Goal: Find specific page/section: Find specific page/section

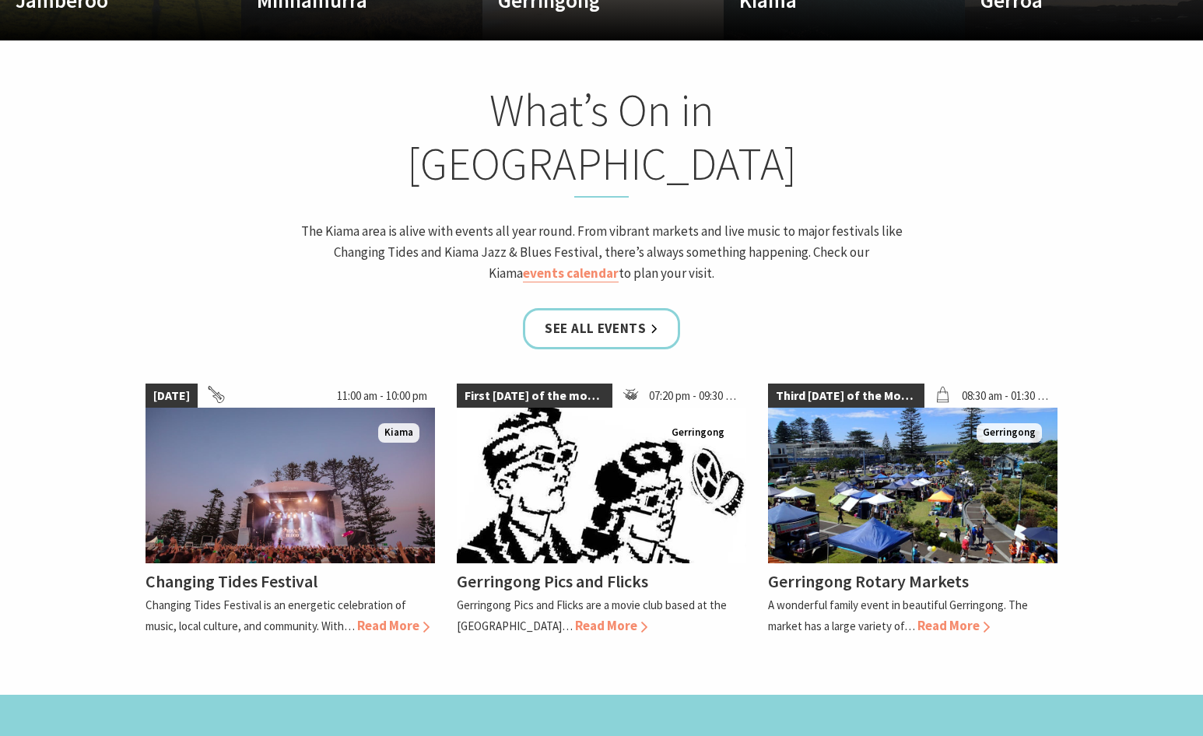
scroll to position [1365, 0]
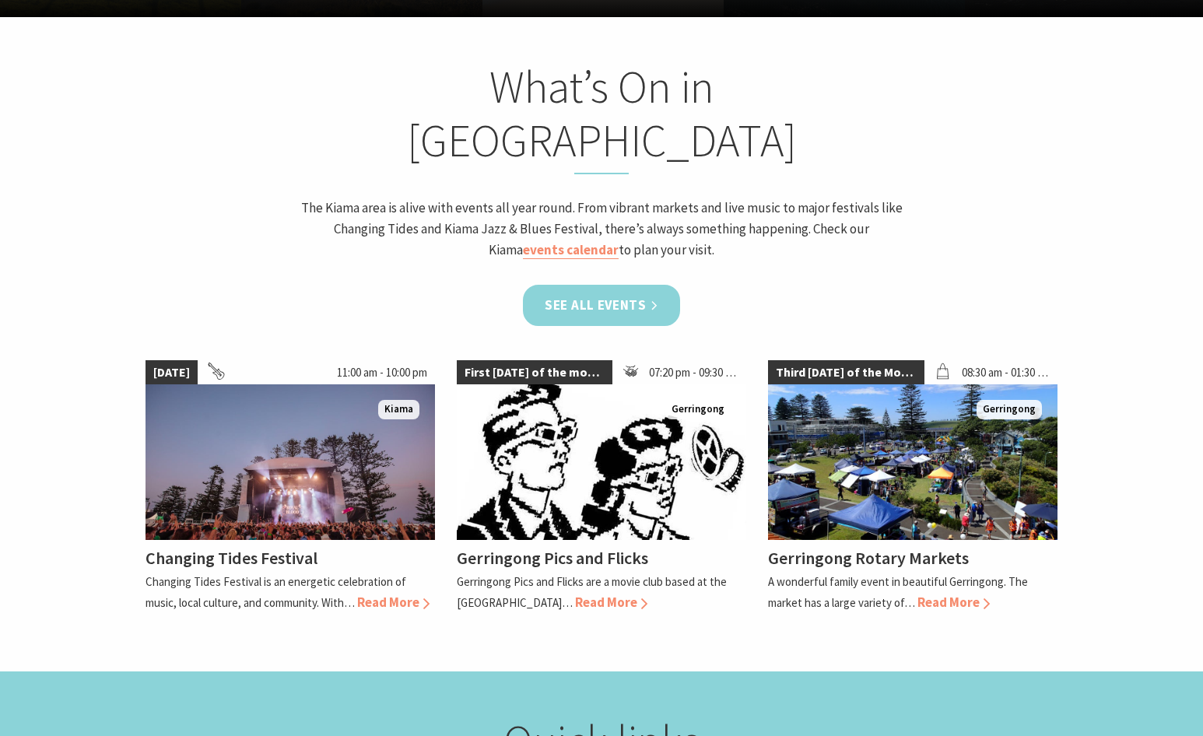
click at [626, 285] on link "See all Events" at bounding box center [601, 305] width 157 height 41
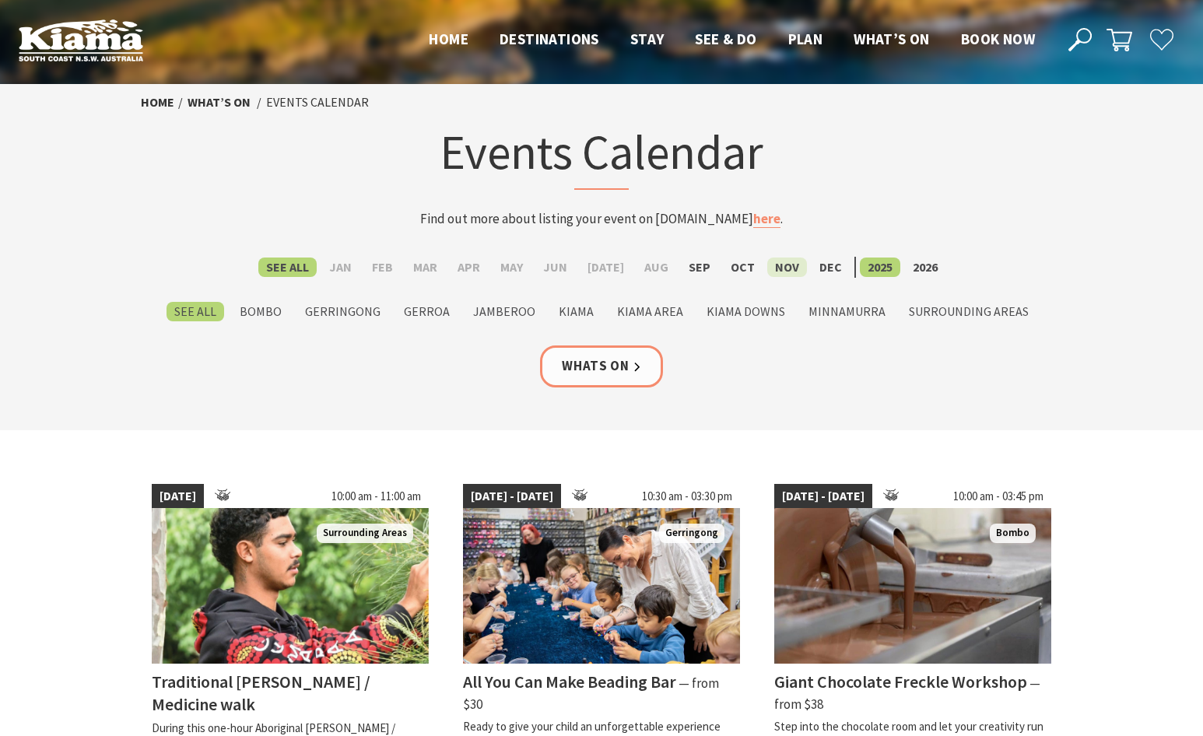
click at [784, 268] on label "Nov" at bounding box center [787, 266] width 40 height 19
click at [0, 0] on input "Nov" at bounding box center [0, 0] width 0 height 0
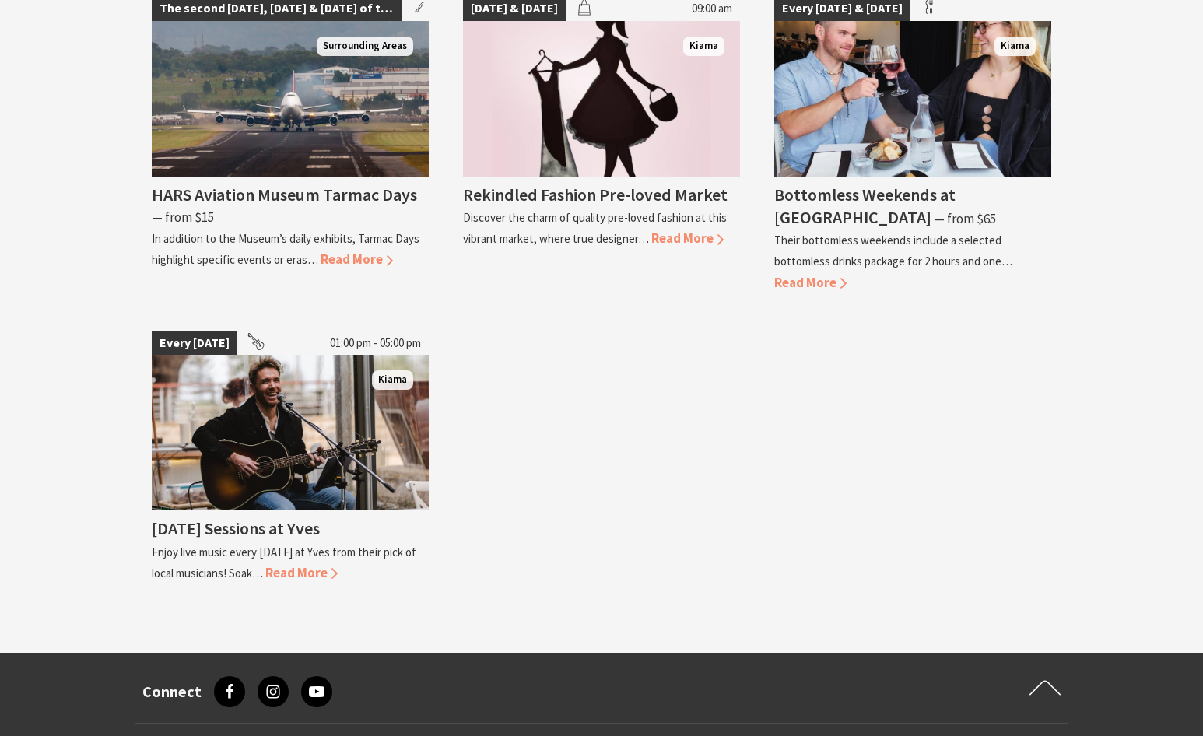
scroll to position [2623, 0]
